Goal: Find specific page/section: Find specific page/section

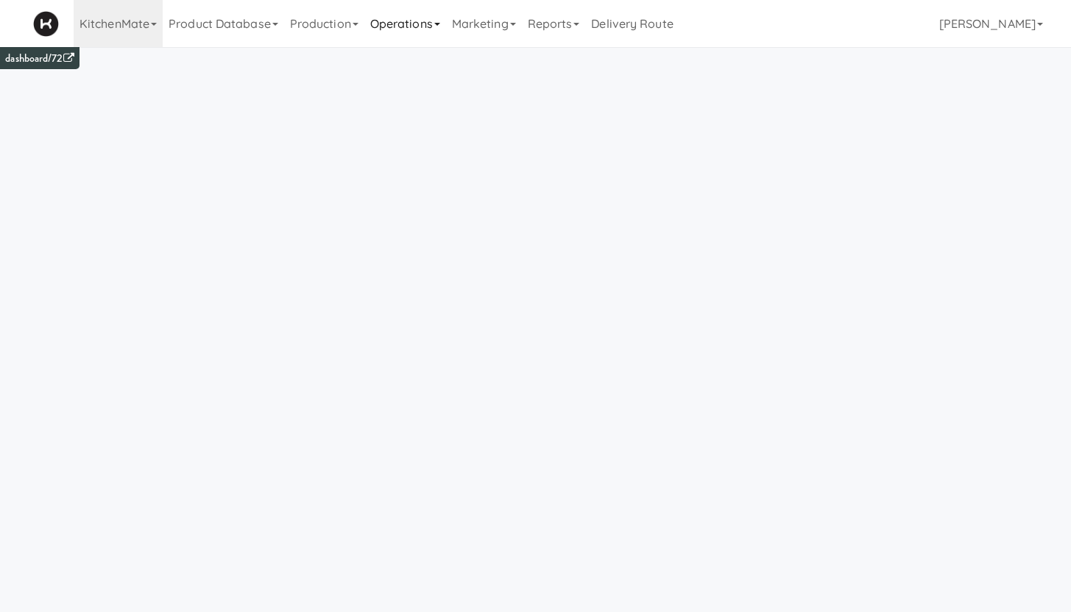
click at [400, 27] on link "Operations" at bounding box center [405, 23] width 82 height 47
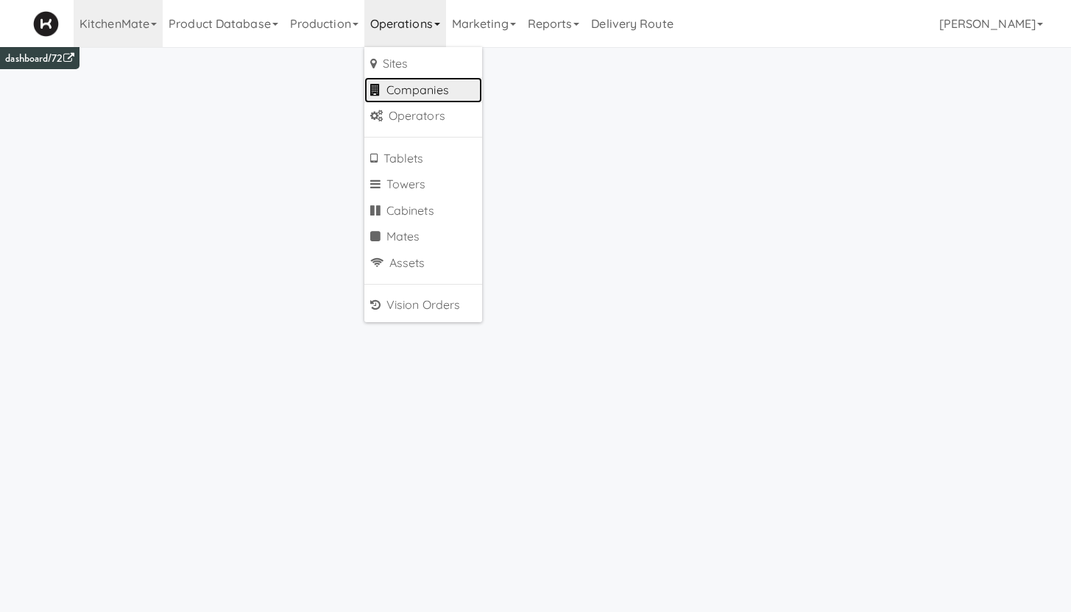
click at [409, 90] on link "Companies" at bounding box center [423, 90] width 118 height 27
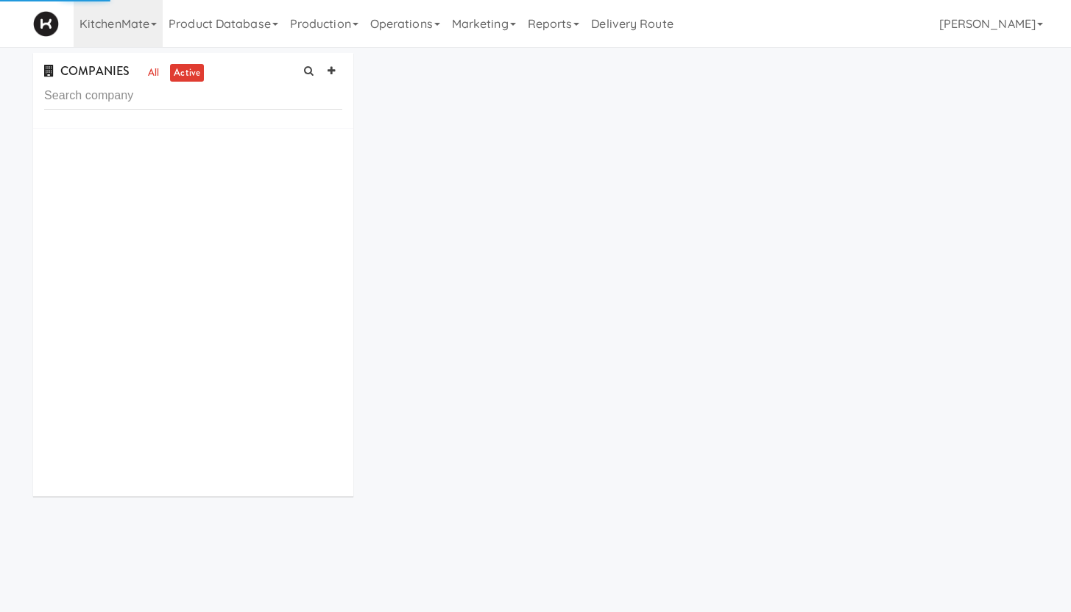
click at [119, 108] on input "text" at bounding box center [193, 95] width 298 height 27
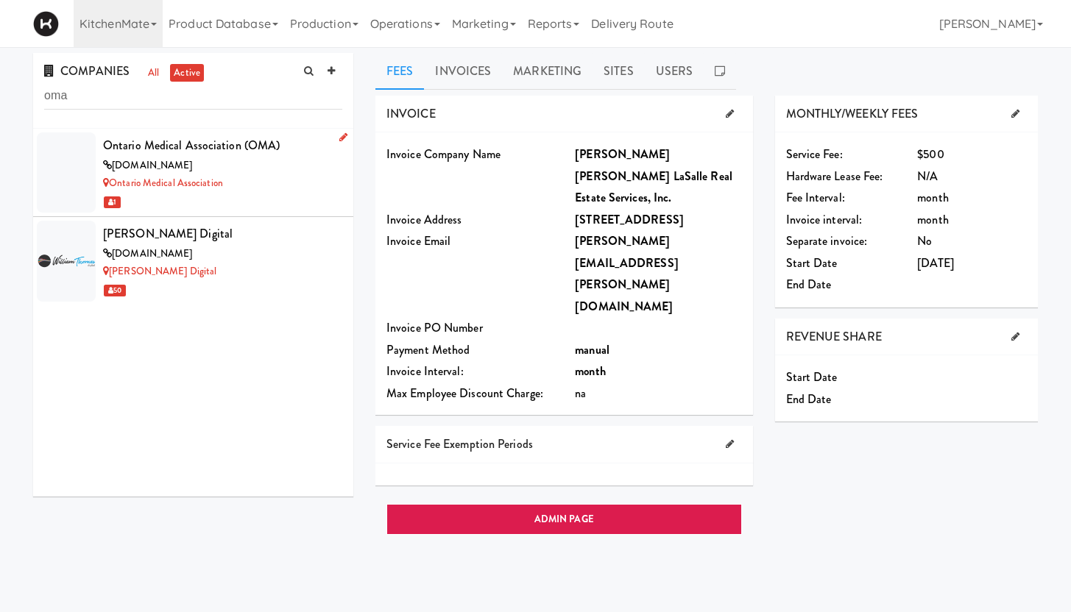
type input "oma"
click at [246, 166] on div "[DOMAIN_NAME]" at bounding box center [222, 166] width 239 height 18
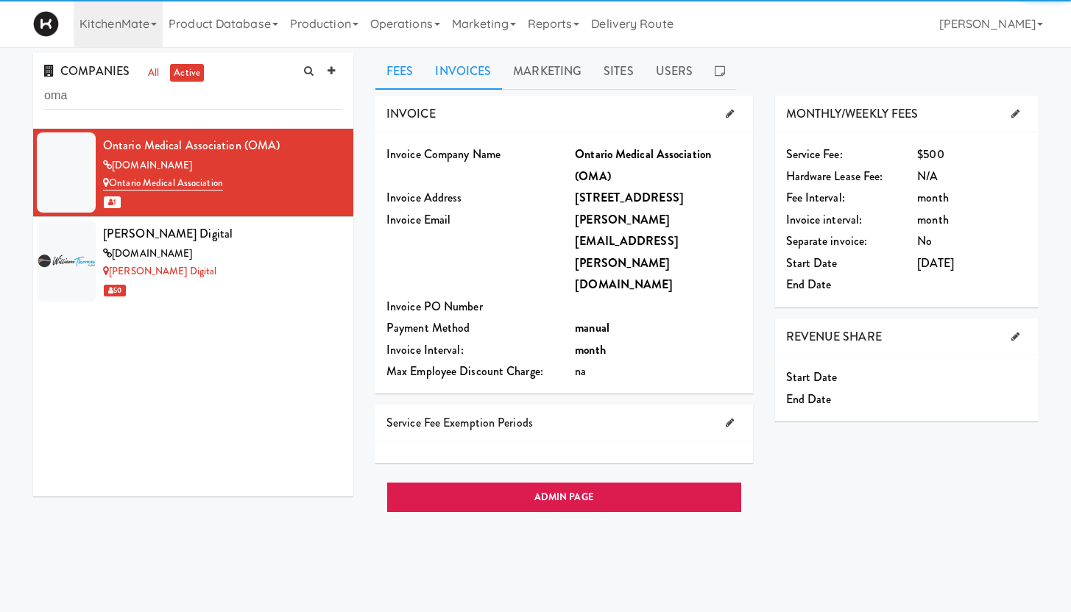
click at [460, 71] on link "Invoices" at bounding box center [463, 71] width 78 height 37
